Goal: Find specific page/section: Find specific page/section

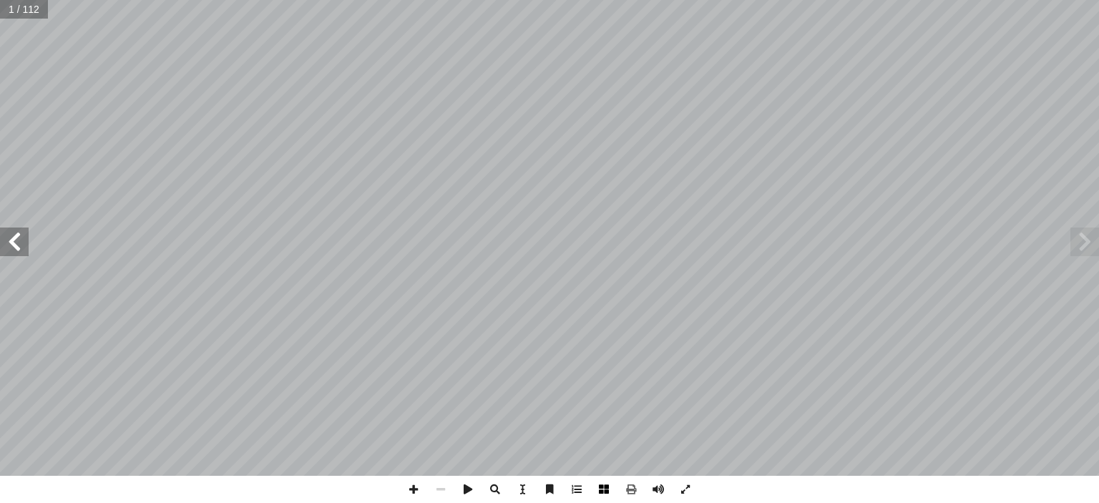
click at [610, 492] on span at bounding box center [603, 489] width 27 height 27
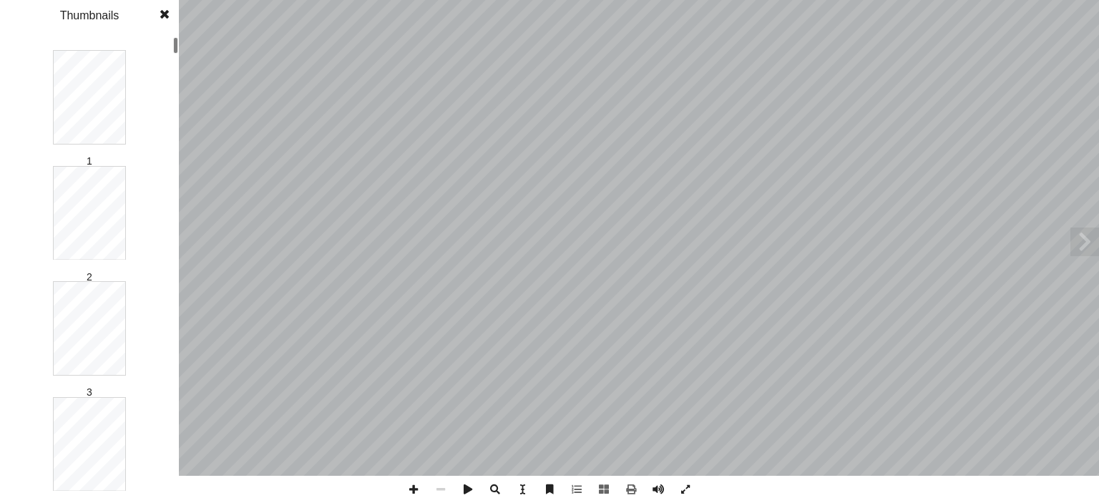
click at [157, 19] on span at bounding box center [165, 14] width 26 height 29
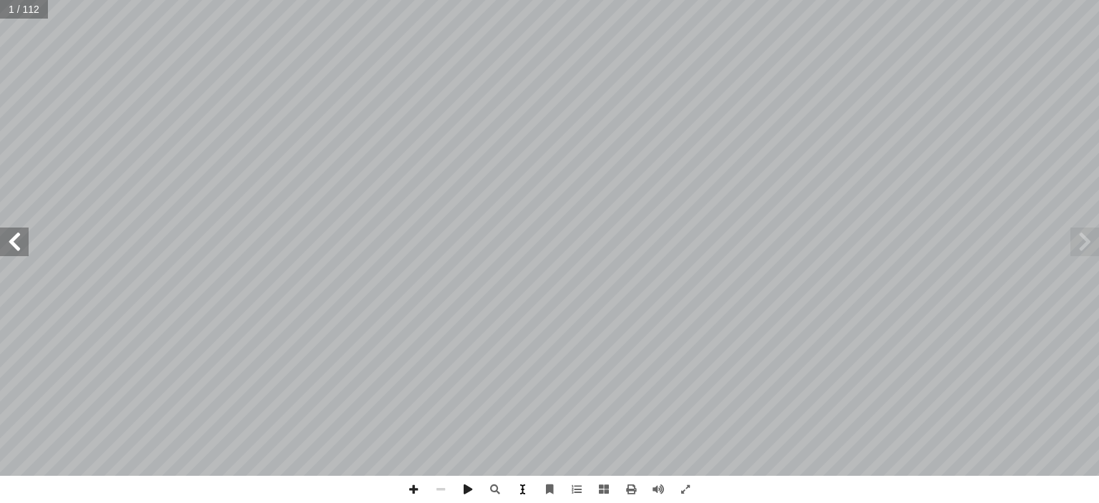
click at [519, 487] on span at bounding box center [522, 489] width 27 height 27
drag, startPoint x: 703, startPoint y: 388, endPoint x: 32, endPoint y: 8, distance: 770.6
click at [32, 8] on input "text" at bounding box center [23, 9] width 47 height 19
click at [578, 486] on span at bounding box center [576, 489] width 27 height 27
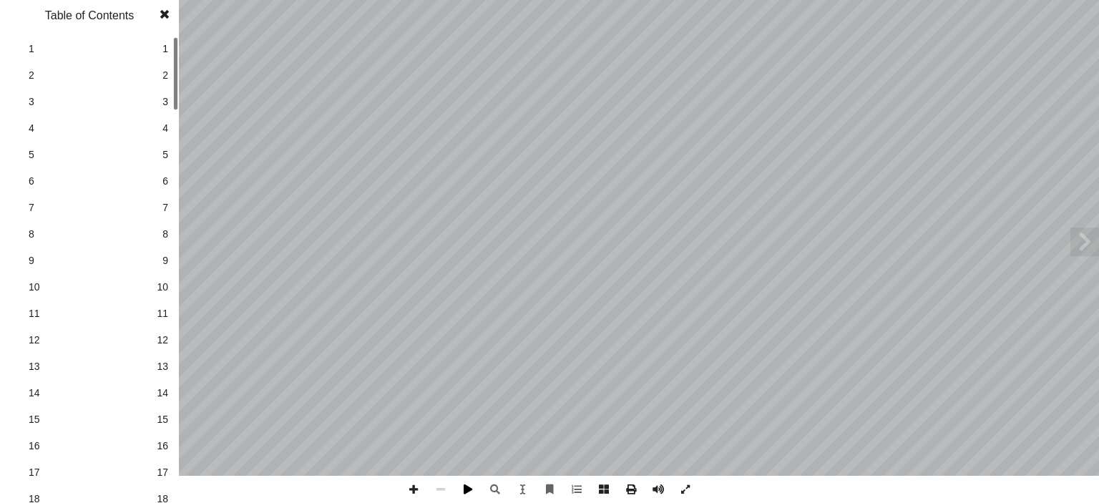
click at [461, 490] on span at bounding box center [467, 489] width 27 height 27
click at [169, 5] on span at bounding box center [165, 14] width 26 height 29
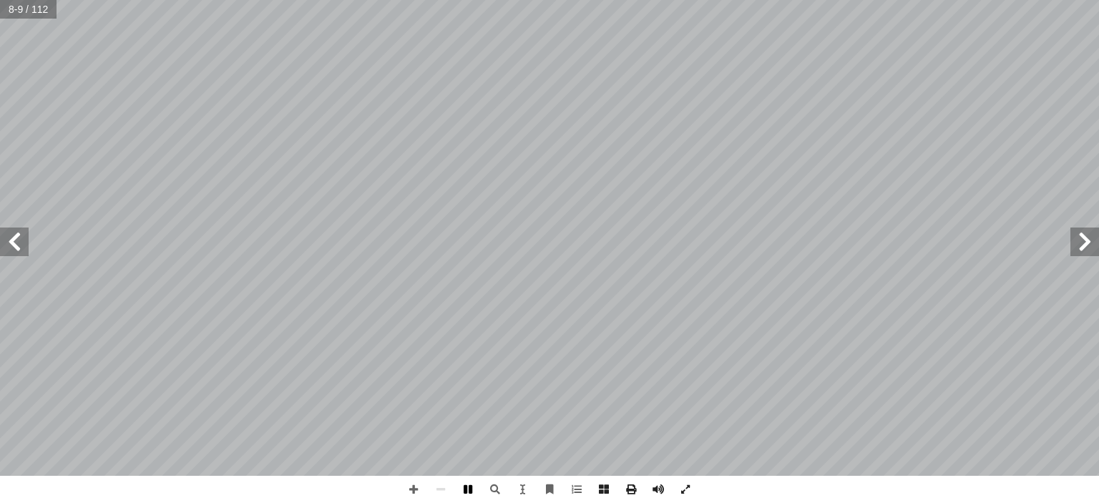
click at [466, 485] on span at bounding box center [467, 489] width 27 height 27
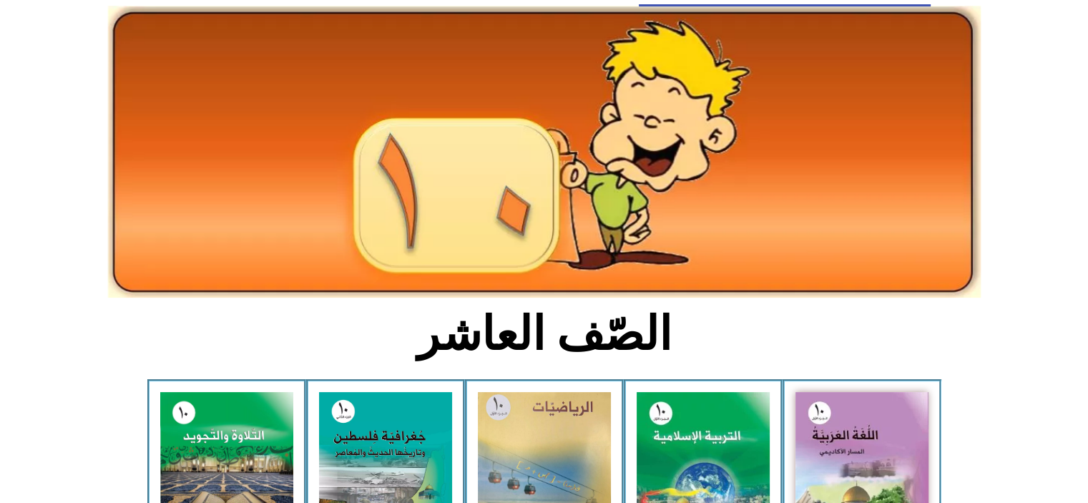
scroll to position [143, 0]
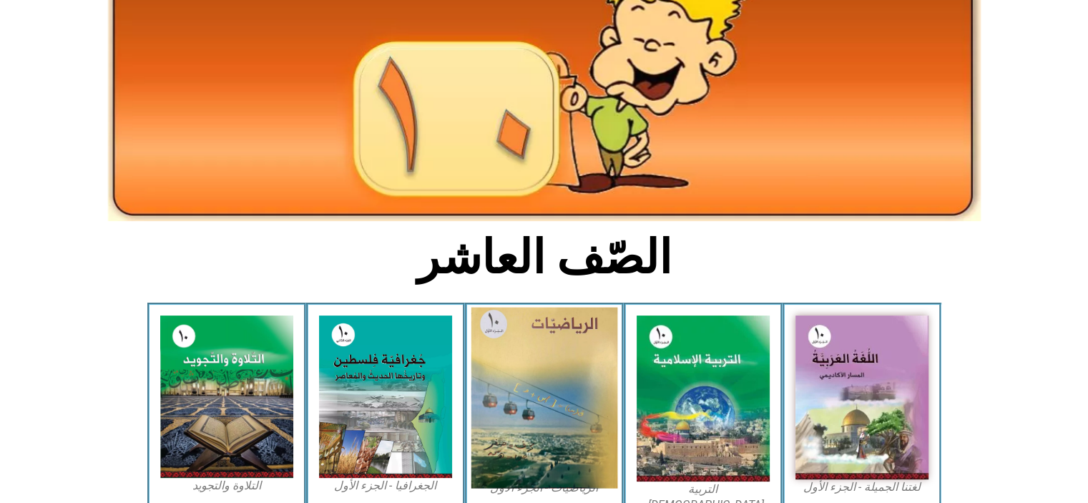
click at [561, 396] on img at bounding box center [544, 398] width 147 height 181
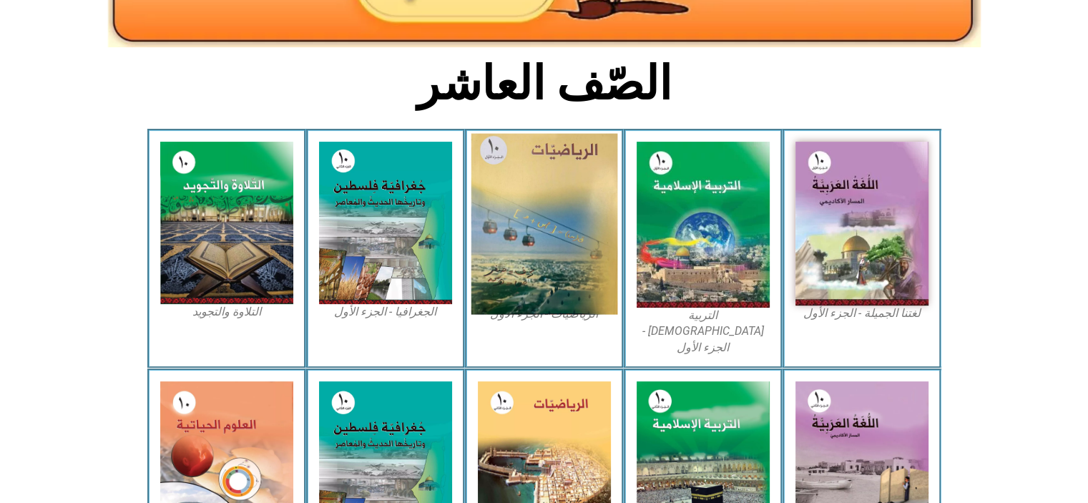
scroll to position [283, 0]
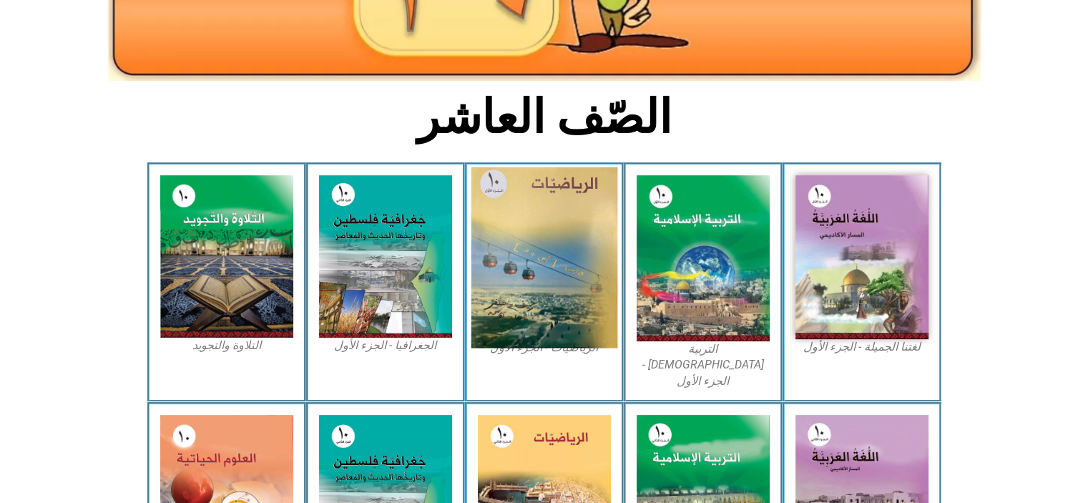
drag, startPoint x: 547, startPoint y: 210, endPoint x: 496, endPoint y: 347, distance: 146.7
click at [496, 347] on img at bounding box center [544, 257] width 147 height 181
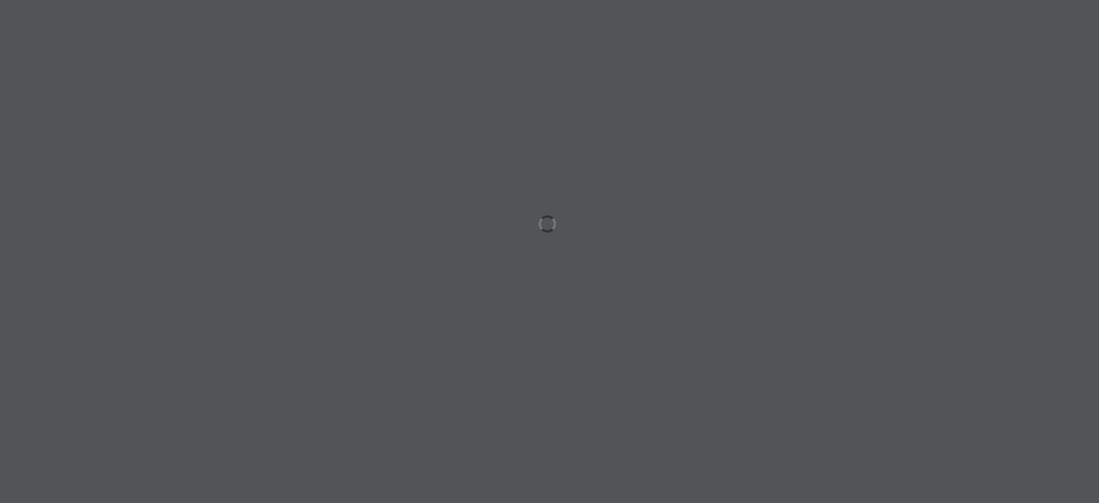
drag, startPoint x: 230, startPoint y: 3, endPoint x: 192, endPoint y: 43, distance: 55.7
click at [192, 43] on div at bounding box center [549, 251] width 1099 height 503
